Goal: Task Accomplishment & Management: Complete application form

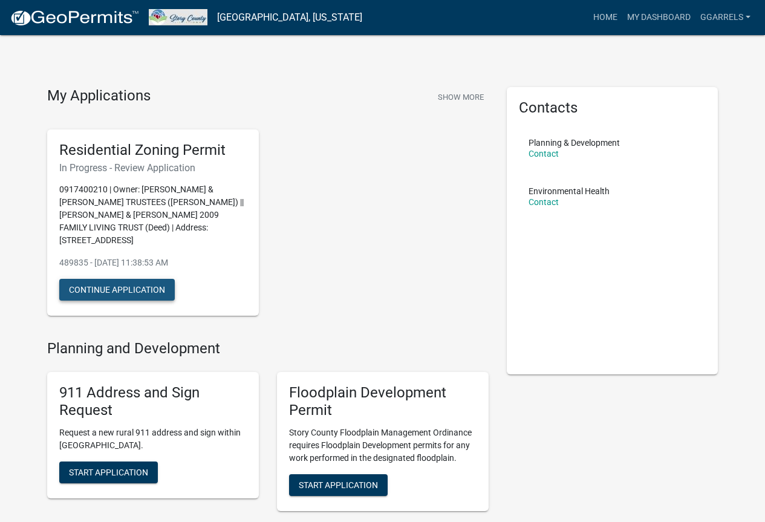
click at [140, 280] on button "Continue Application" at bounding box center [117, 290] width 116 height 22
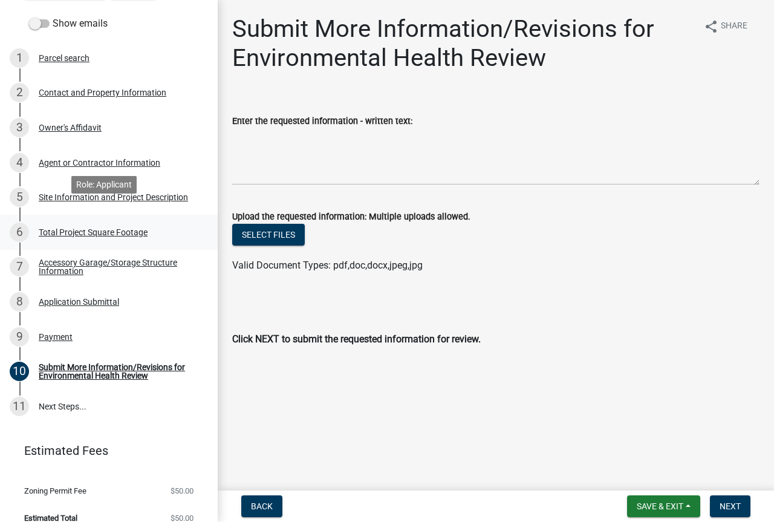
scroll to position [145, 0]
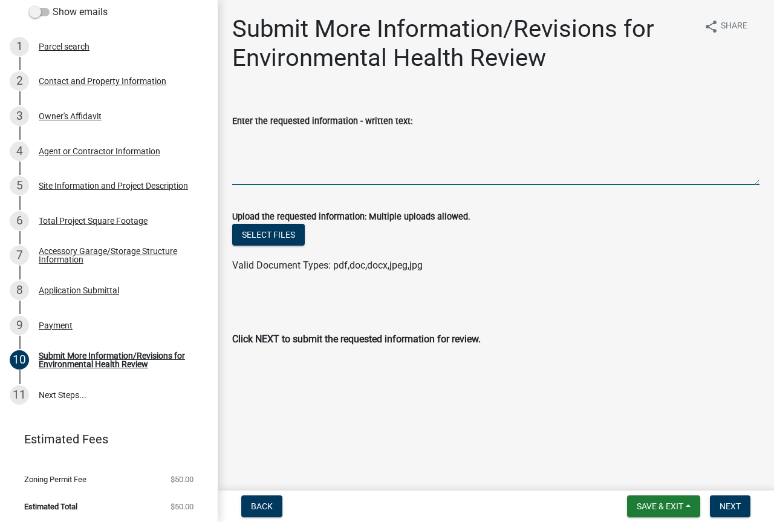
click at [326, 172] on textarea "Enter the requested information - written text:" at bounding box center [496, 156] width 528 height 57
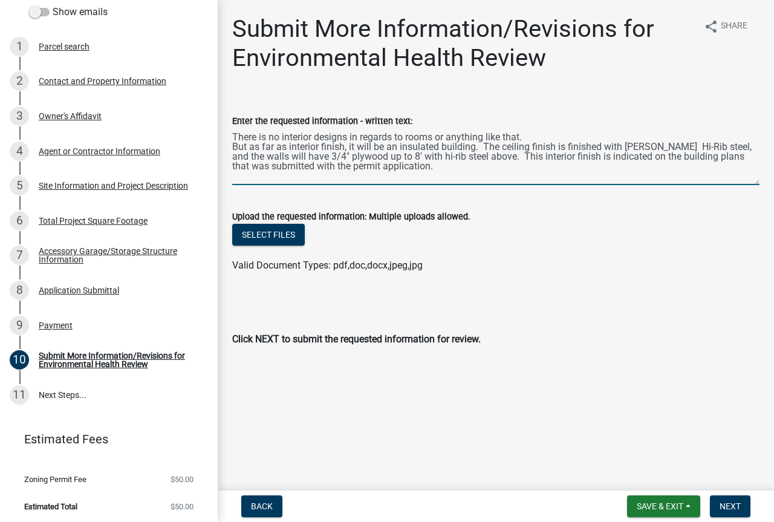
click at [434, 137] on textarea "There is no interior designs in regards to rooms or anything like that. But as …" at bounding box center [496, 156] width 528 height 57
drag, startPoint x: 320, startPoint y: 149, endPoint x: 327, endPoint y: 145, distance: 7.6
click at [321, 148] on textarea "There is no interior designs in regards to rooms or interior walls or anything …" at bounding box center [496, 156] width 528 height 57
type textarea "There is no interior designs in regards to rooms or interior walls or anything …"
click at [728, 508] on span "Next" at bounding box center [730, 507] width 21 height 10
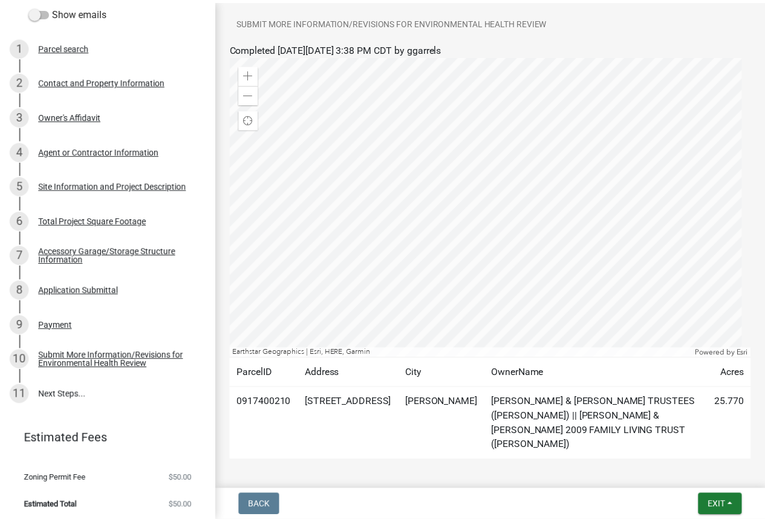
scroll to position [242, 0]
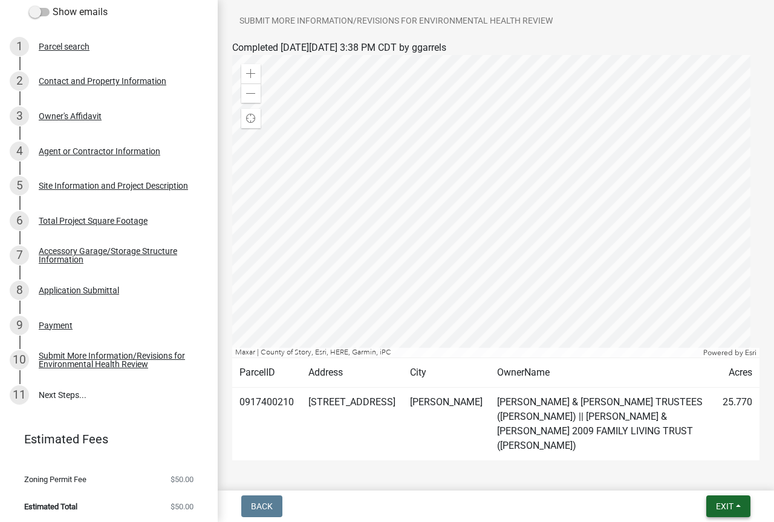
click at [728, 512] on button "Exit" at bounding box center [729, 507] width 44 height 22
click at [710, 476] on button "Save & Exit" at bounding box center [702, 474] width 97 height 29
